Goal: Find specific page/section: Find specific page/section

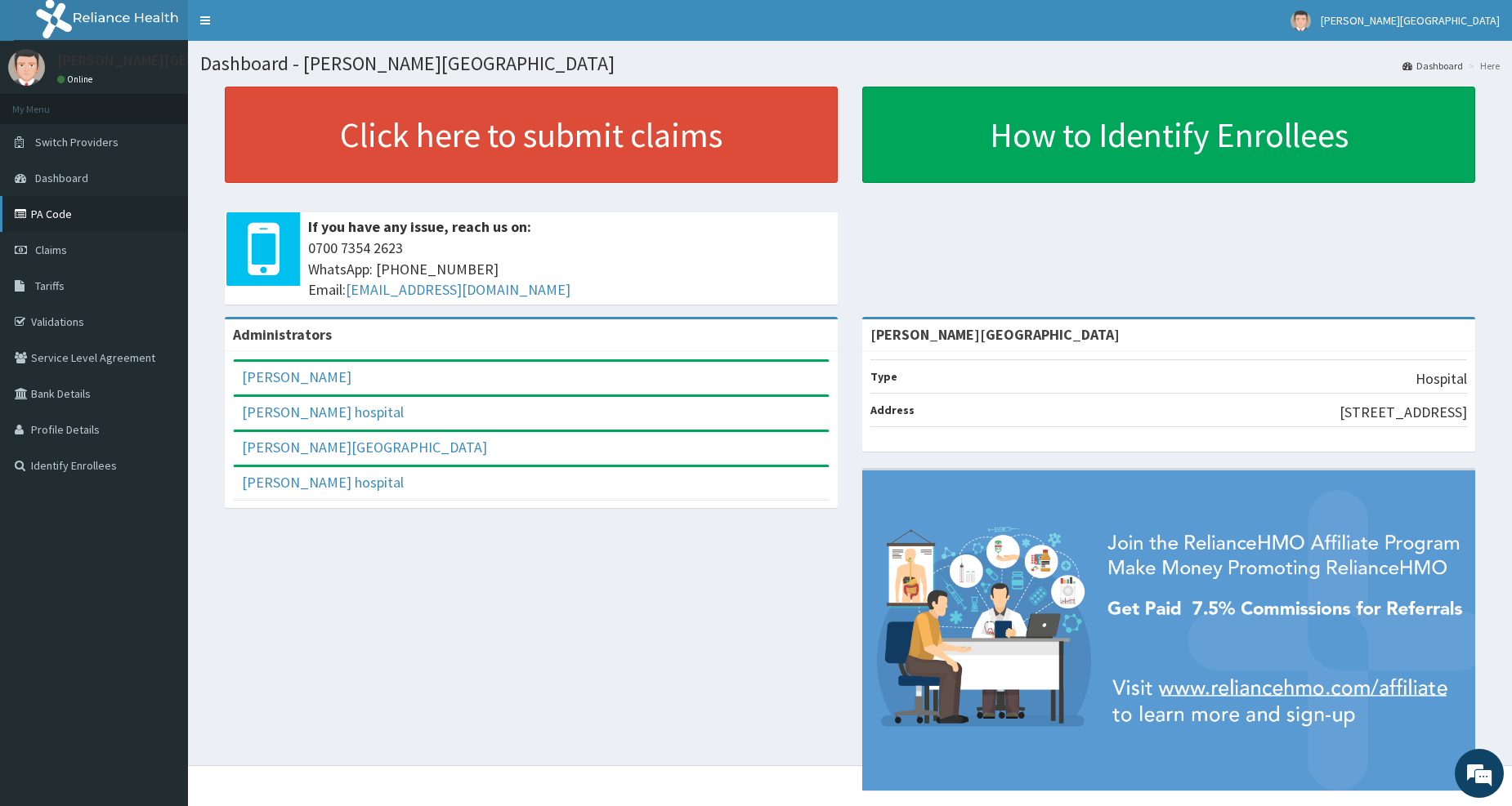
click at [78, 214] on link "PA Code" at bounding box center [94, 214] width 188 height 36
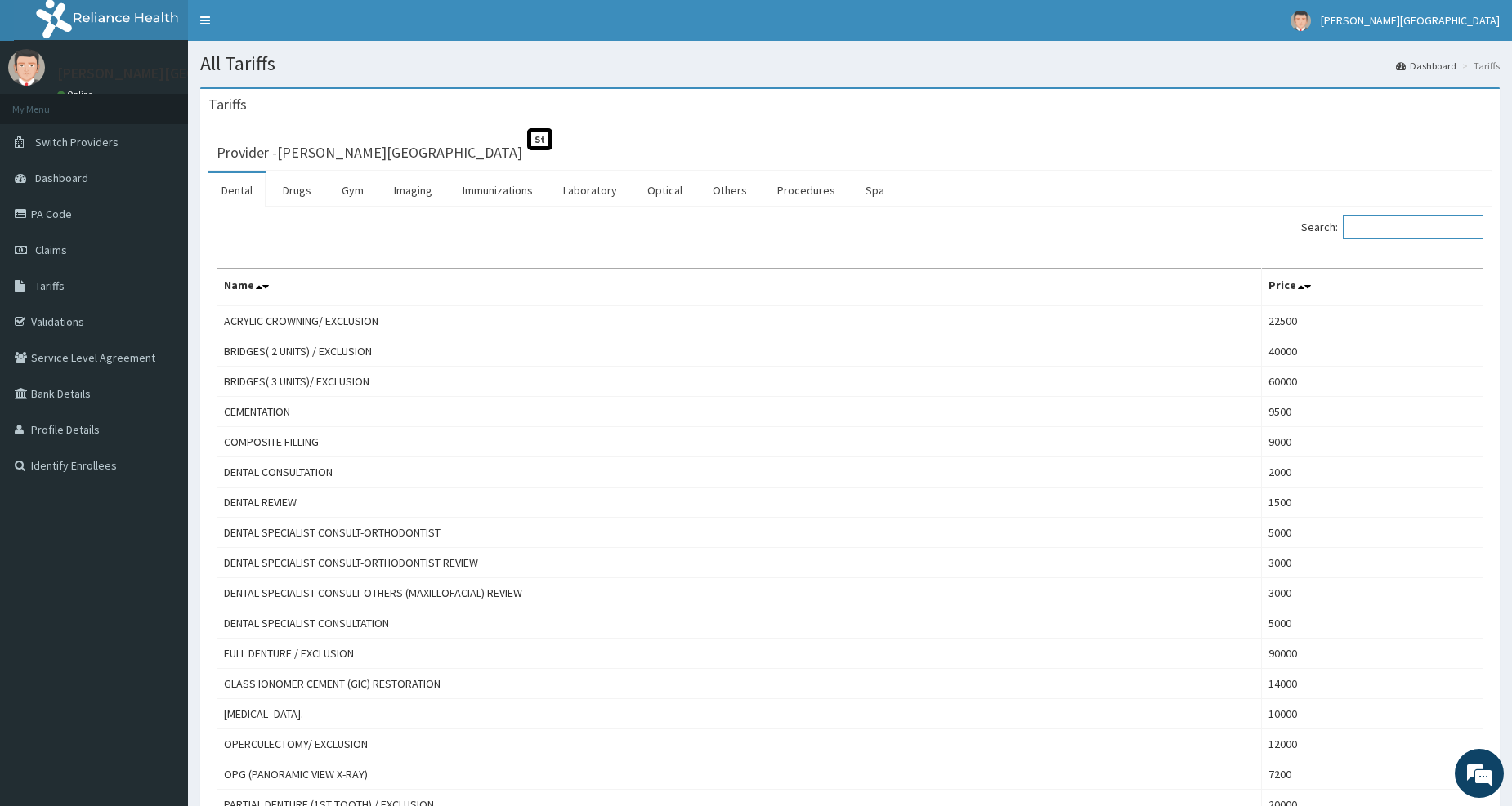
click at [1407, 222] on input "Search:" at bounding box center [1413, 227] width 140 height 24
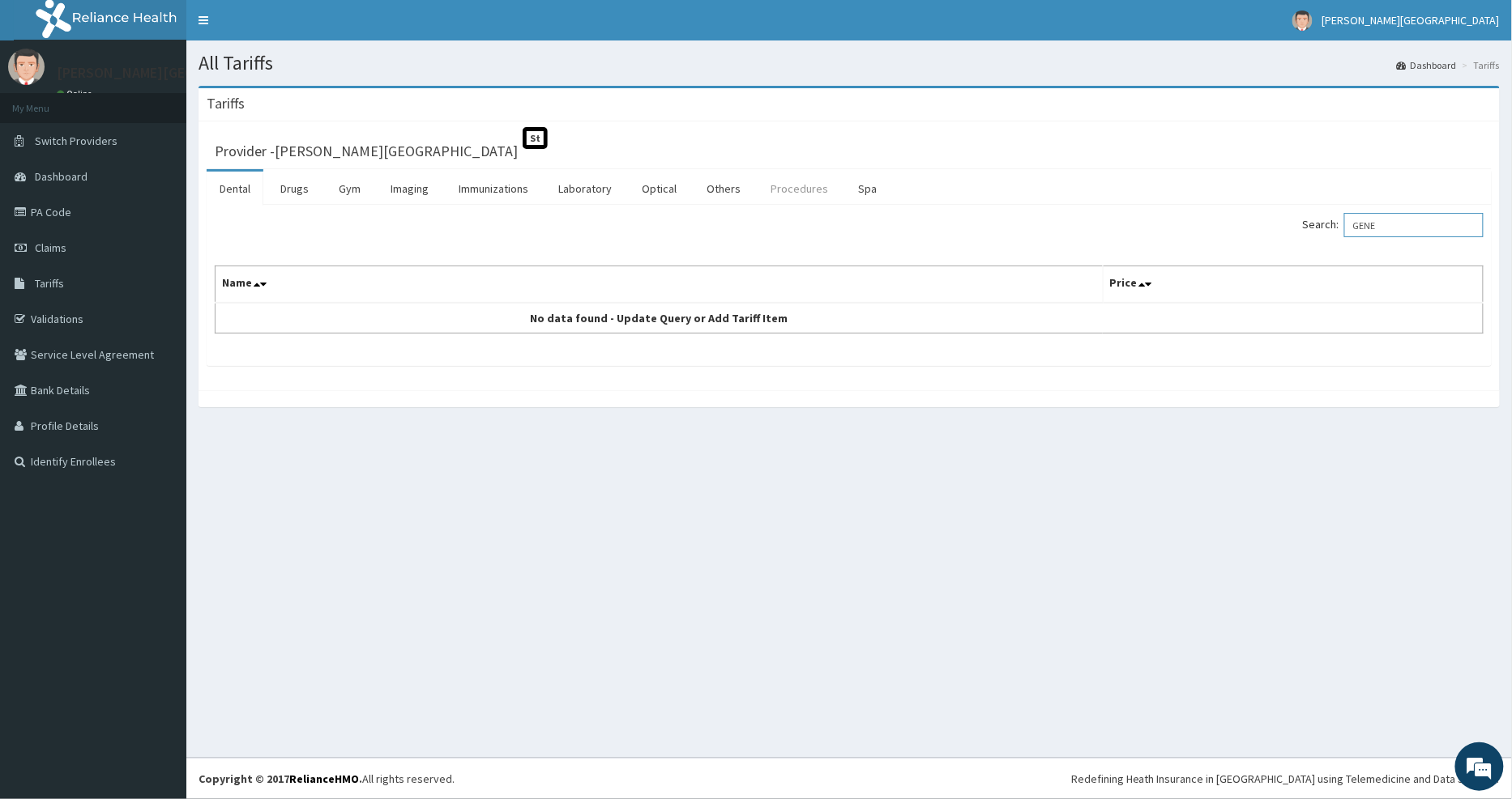
type input "GENE"
click at [795, 192] on link "Procedures" at bounding box center [798, 189] width 83 height 34
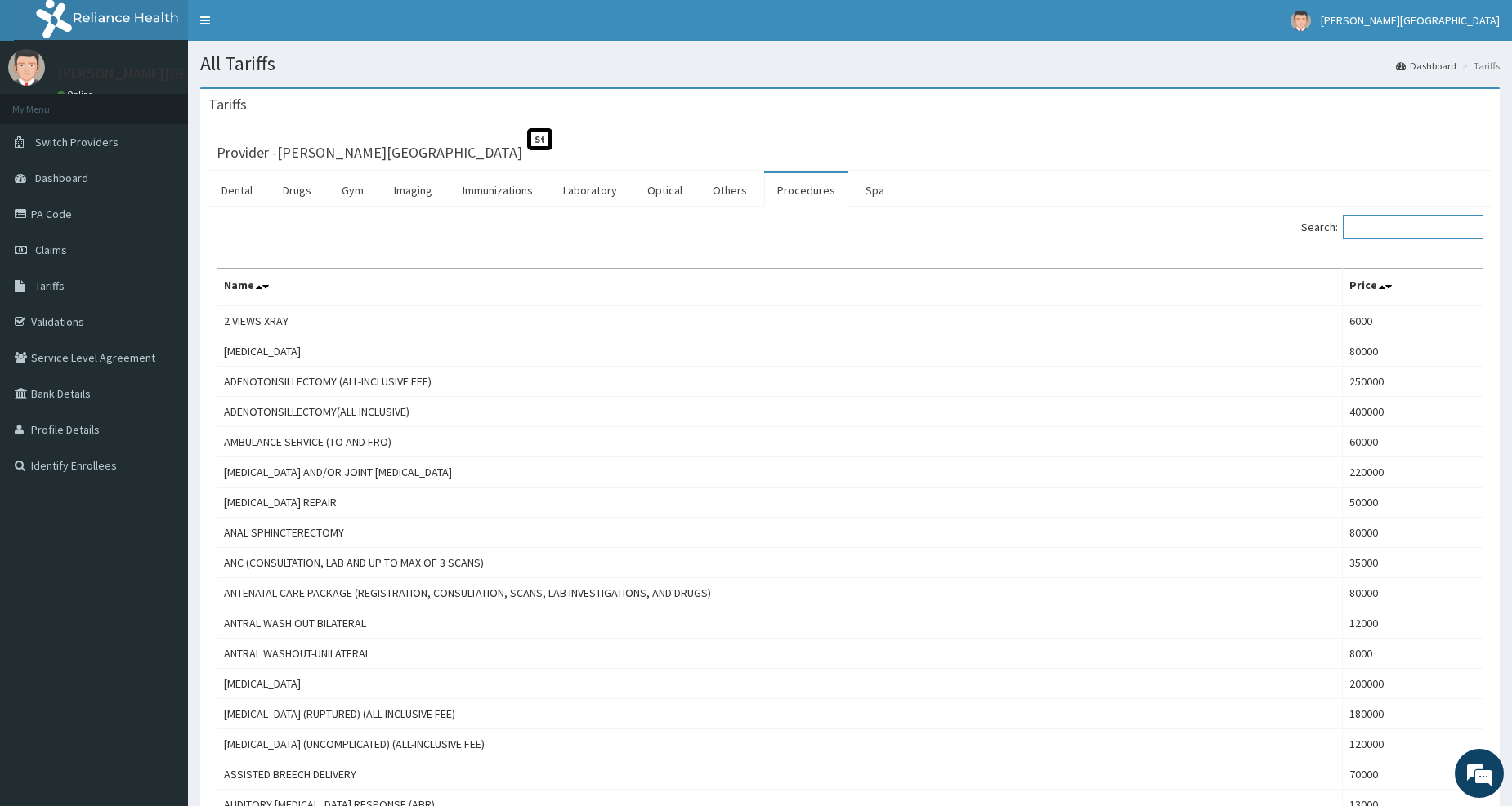
click at [1377, 225] on input "Search:" at bounding box center [1413, 227] width 140 height 24
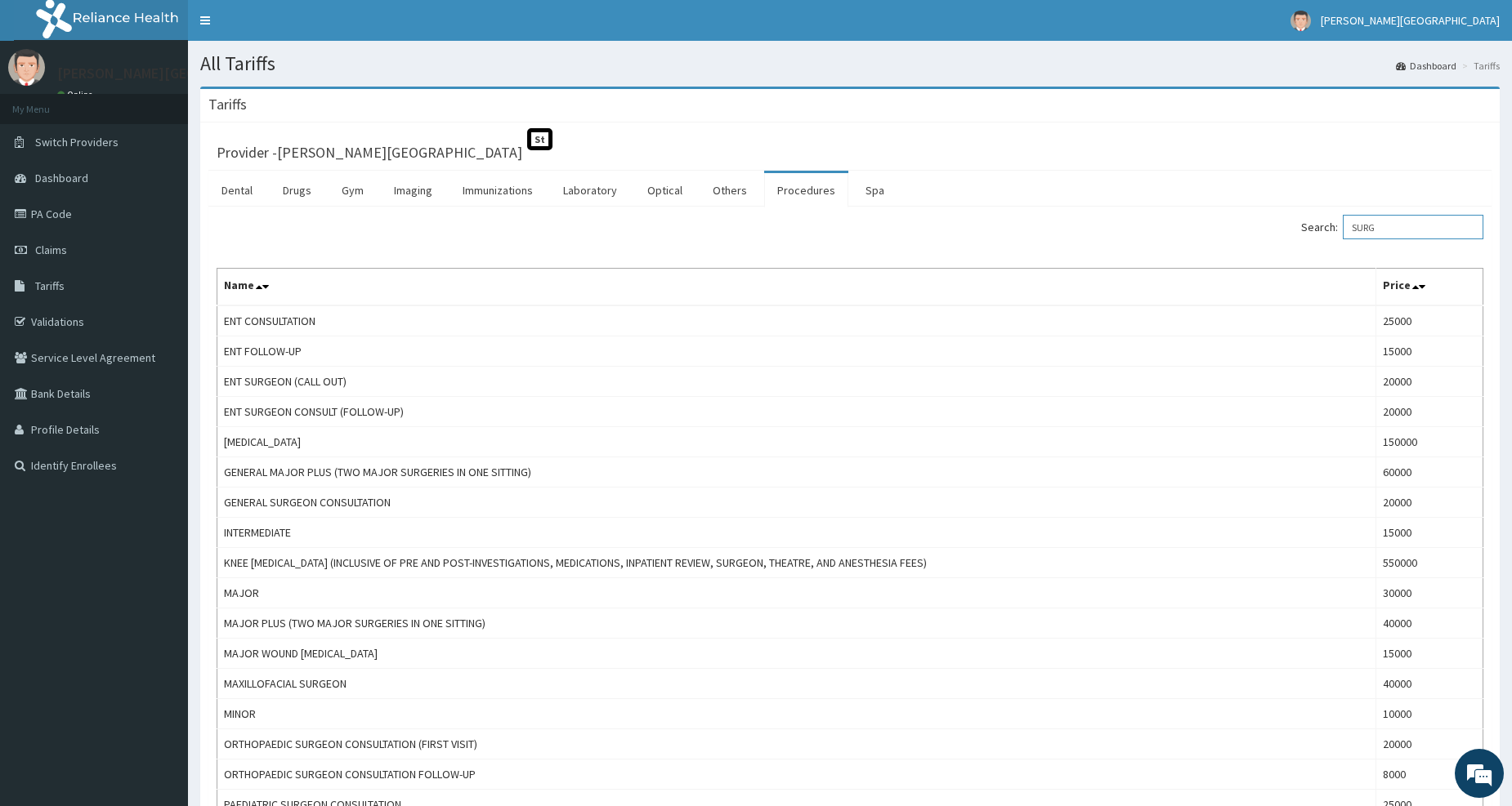
type input "SURG"
